Goal: Transaction & Acquisition: Download file/media

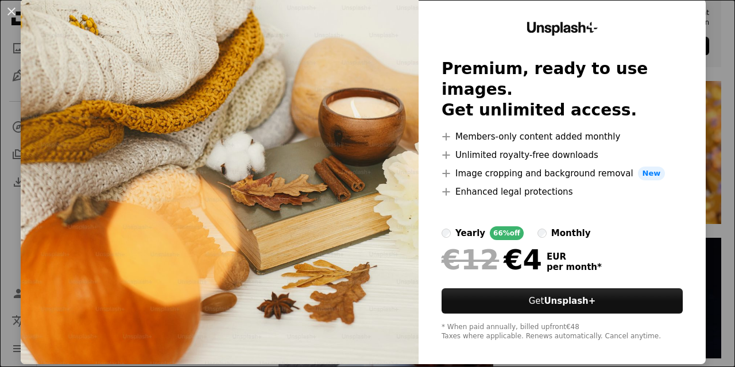
scroll to position [36, 0]
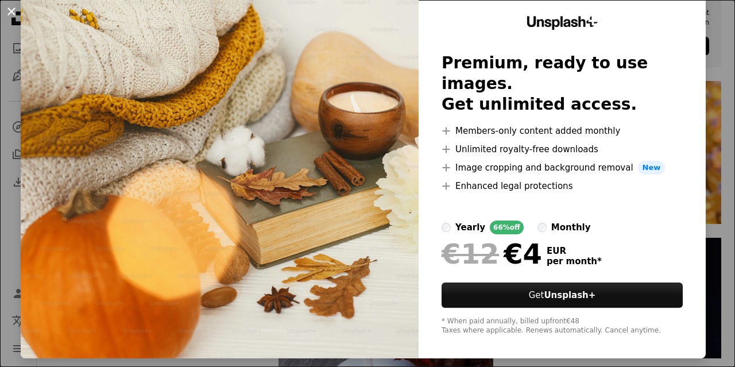
click at [14, 10] on button "An X shape" at bounding box center [12, 12] width 14 height 14
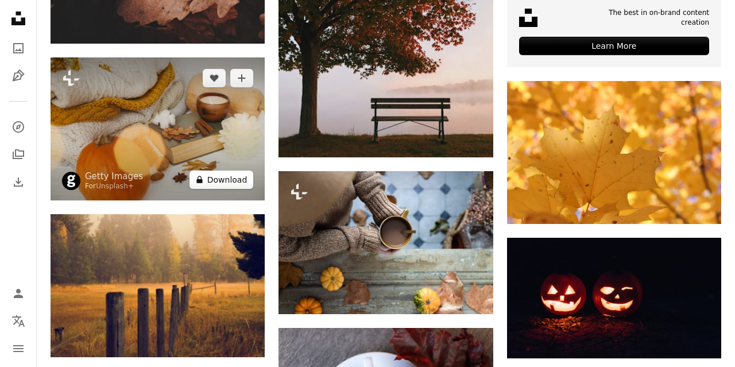
click at [213, 173] on button "A lock Download" at bounding box center [222, 180] width 64 height 18
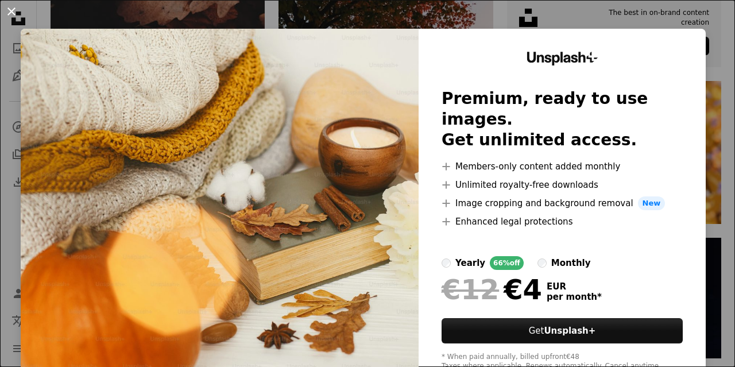
click at [14, 11] on button "An X shape" at bounding box center [12, 12] width 14 height 14
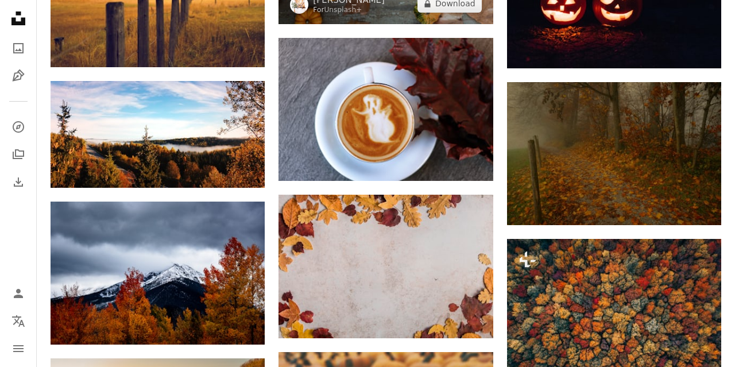
scroll to position [4003, 0]
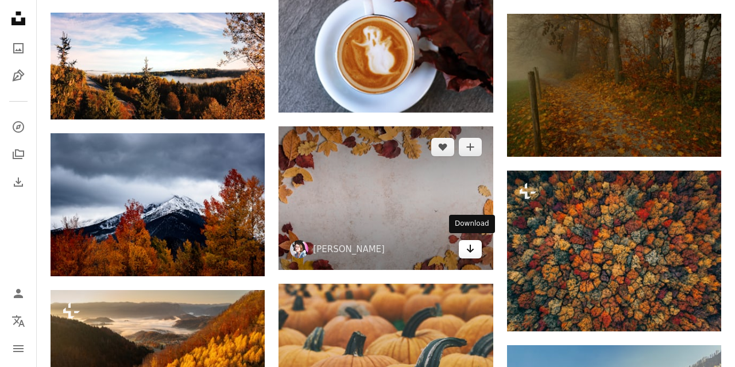
click at [465, 250] on link "Arrow pointing down" at bounding box center [470, 249] width 23 height 18
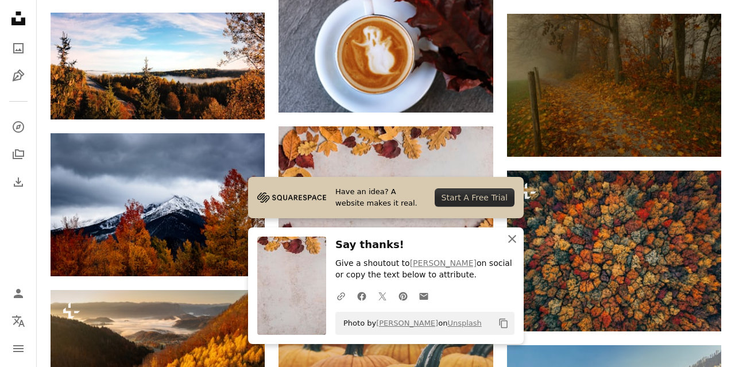
click at [508, 237] on icon "An X shape" at bounding box center [513, 239] width 14 height 14
